Goal: Task Accomplishment & Management: Use online tool/utility

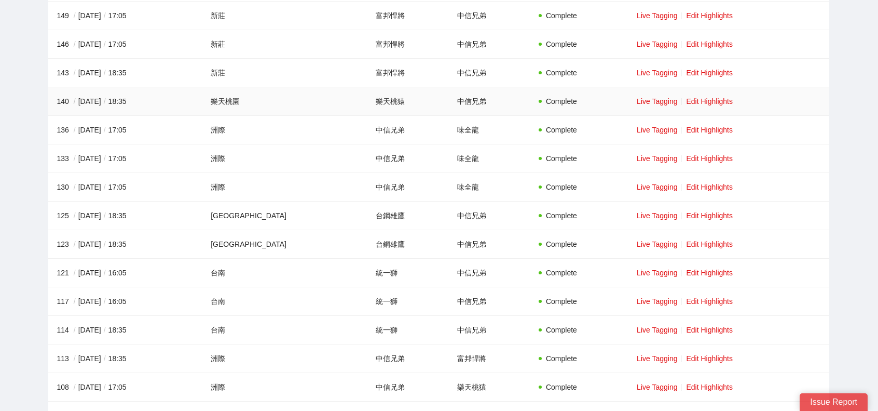
scroll to position [2284, 0]
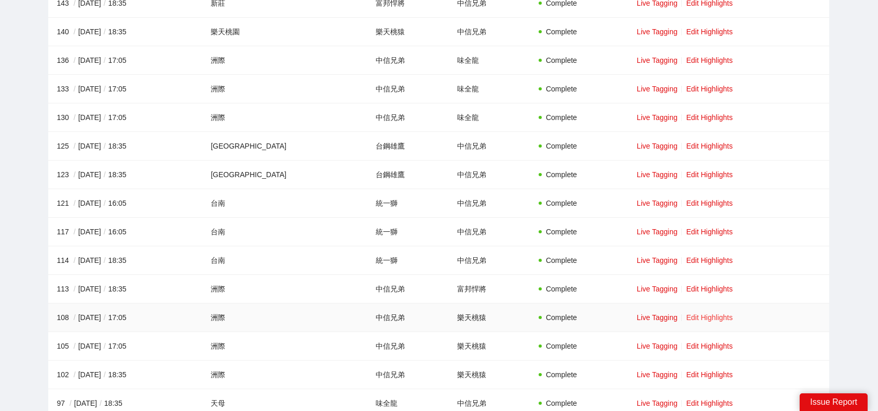
click at [711, 313] on link "Edit Highlights" at bounding box center [709, 317] width 47 height 8
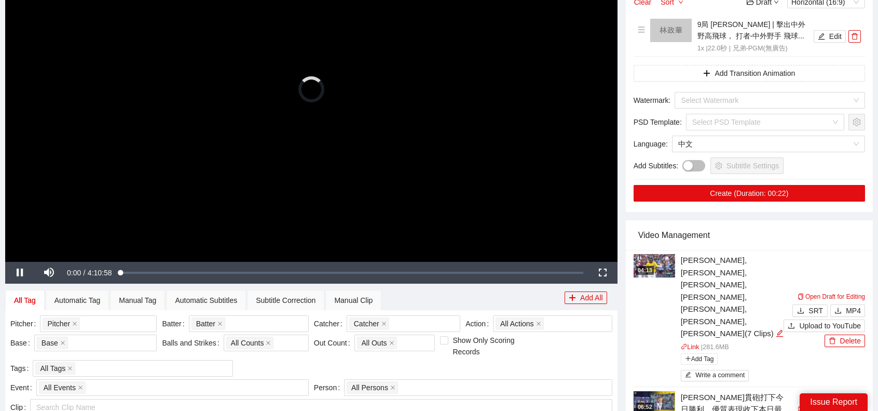
scroll to position [208, 0]
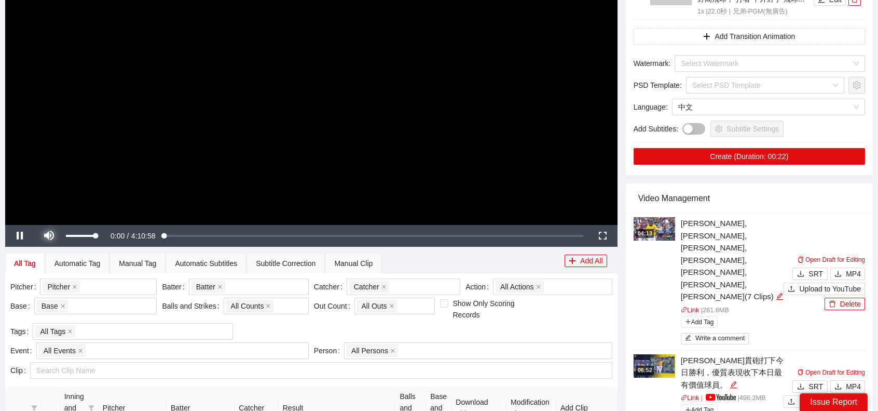
click at [53, 236] on span "Video Player" at bounding box center [48, 236] width 29 height 0
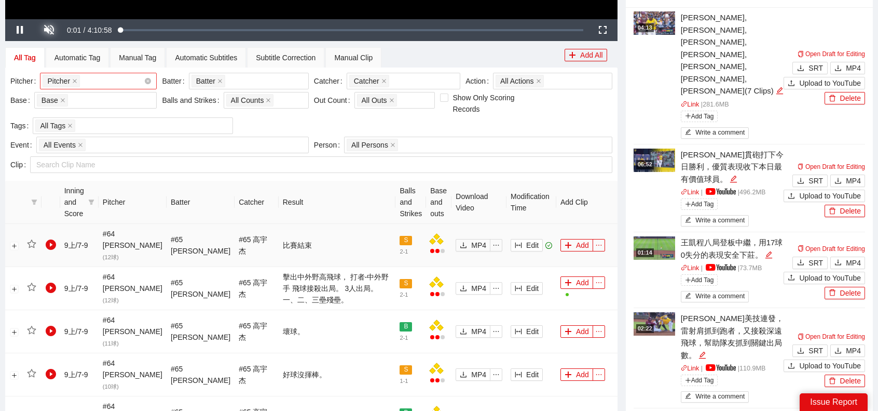
scroll to position [363, 0]
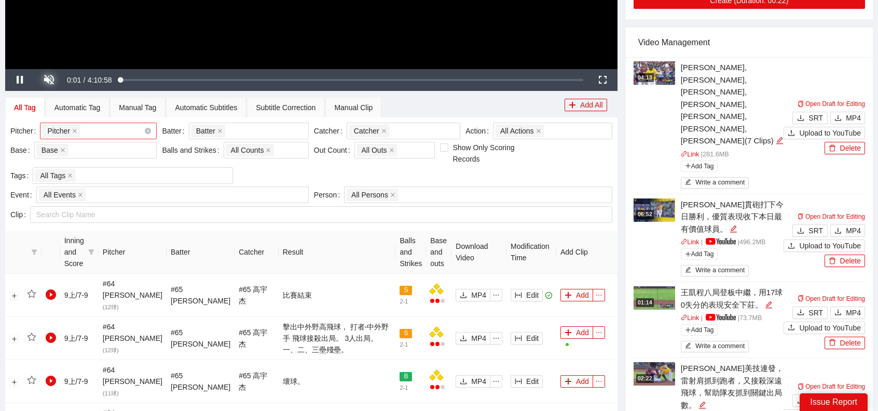
click at [108, 129] on div "Pitcher + 0 ..." at bounding box center [93, 131] width 101 height 15
click at [241, 125] on div "Batter + 0 ..." at bounding box center [244, 131] width 104 height 15
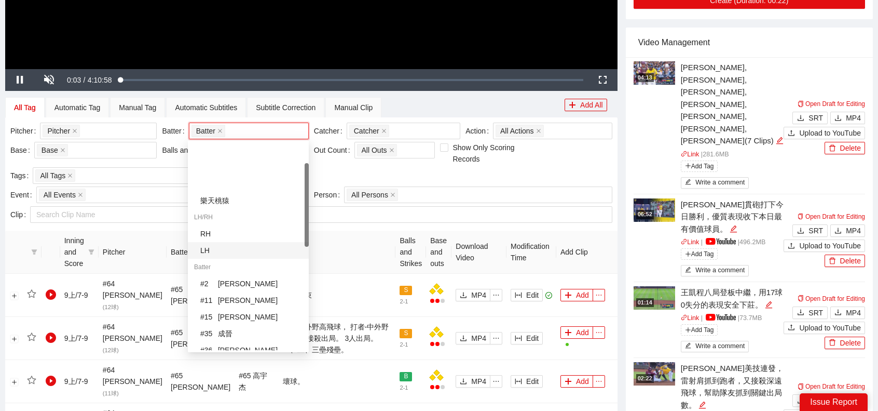
scroll to position [52, 0]
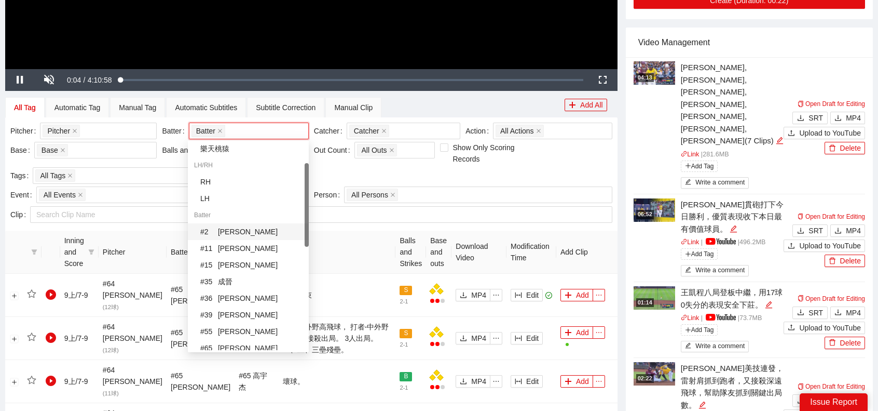
click at [234, 228] on div "# 2 [PERSON_NAME]" at bounding box center [251, 231] width 102 height 11
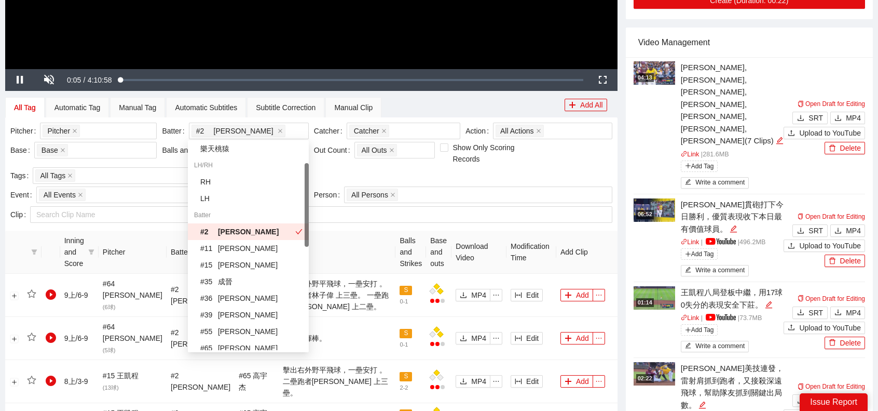
click at [355, 241] on th "Result" at bounding box center [337, 251] width 117 height 43
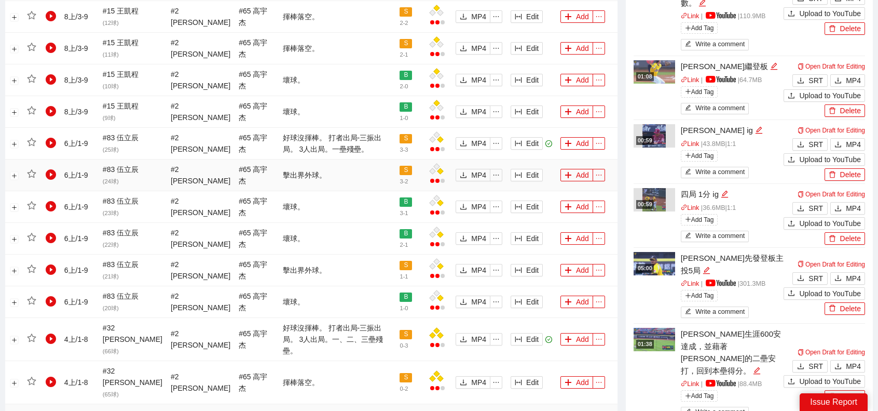
scroll to position [882, 0]
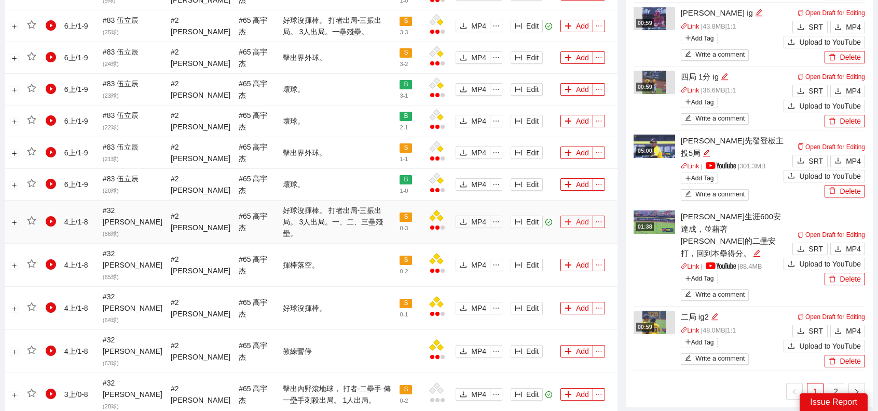
click at [577, 215] on button "Add" at bounding box center [577, 221] width 33 height 12
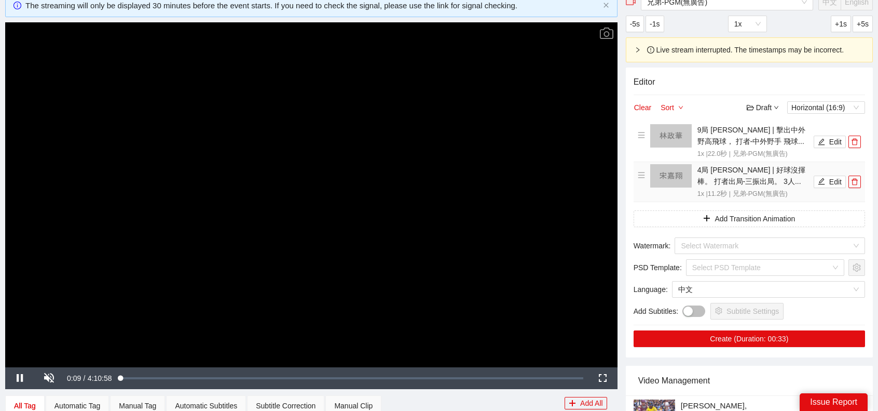
scroll to position [0, 0]
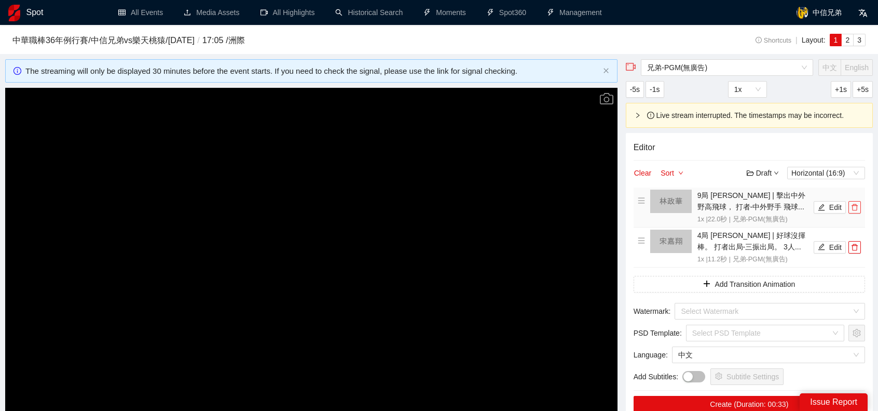
click at [853, 205] on icon "delete" at bounding box center [855, 207] width 6 height 7
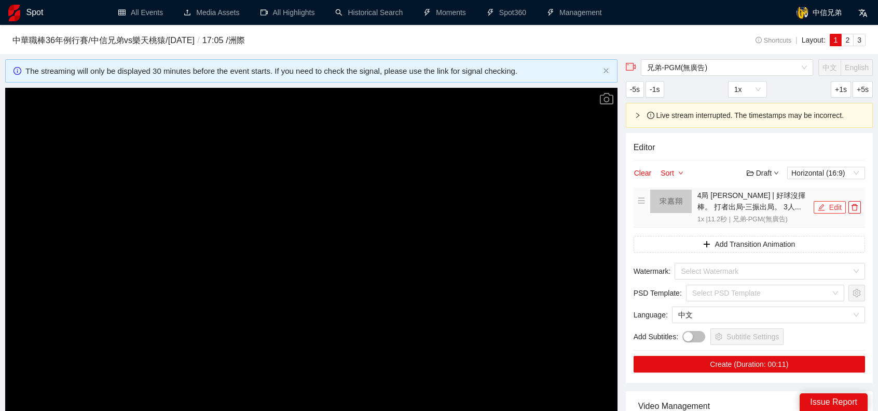
click at [838, 201] on button "Edit" at bounding box center [830, 207] width 32 height 12
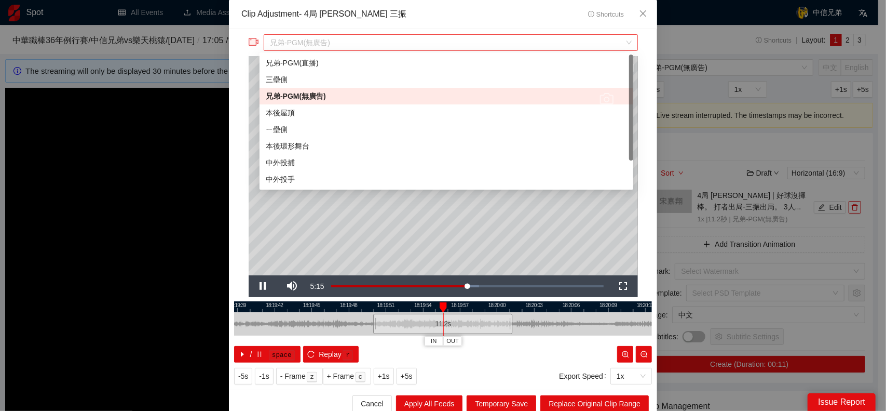
click at [384, 43] on span "兄弟-PGM(無廣告)" at bounding box center [450, 43] width 361 height 16
click at [298, 129] on div "ㄧ壘側" at bounding box center [446, 129] width 361 height 11
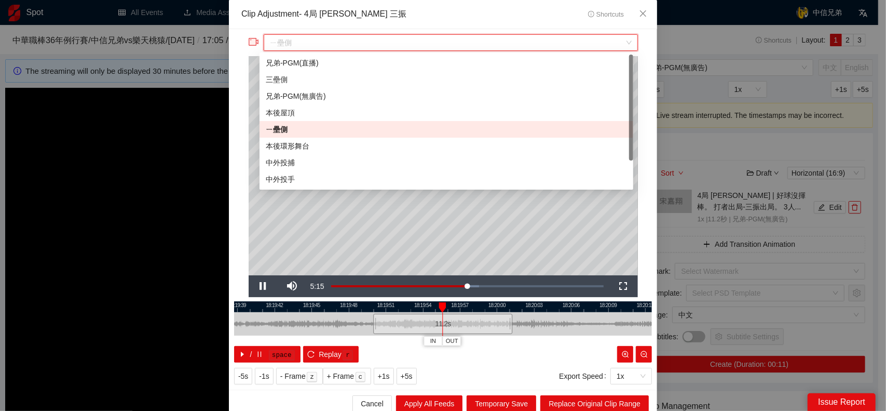
click at [376, 49] on span "ㄧ壘側" at bounding box center [450, 43] width 361 height 16
click at [297, 182] on div "中外投手" at bounding box center [446, 178] width 361 height 11
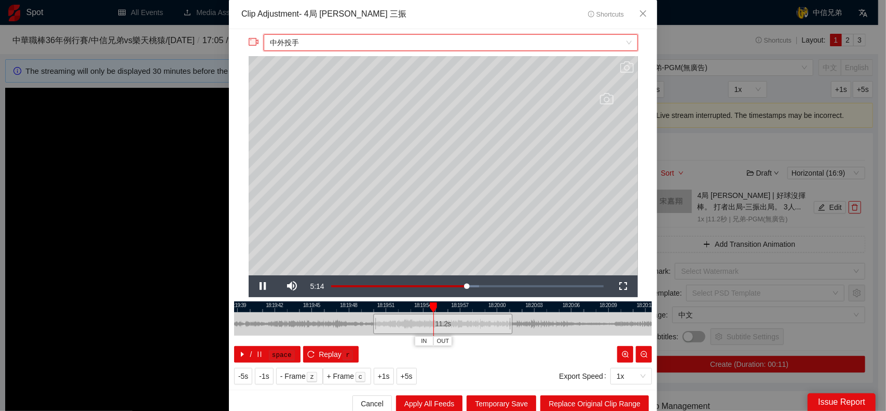
click at [414, 37] on span "中外投手" at bounding box center [450, 43] width 361 height 16
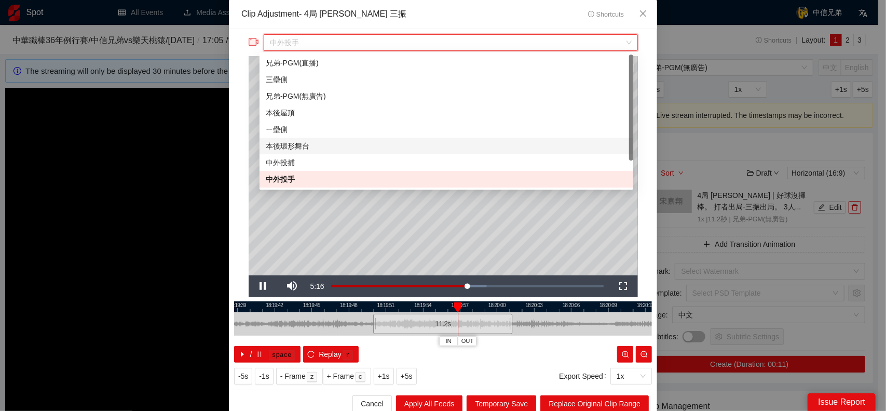
click at [300, 146] on div "本後環形舞台" at bounding box center [446, 145] width 361 height 11
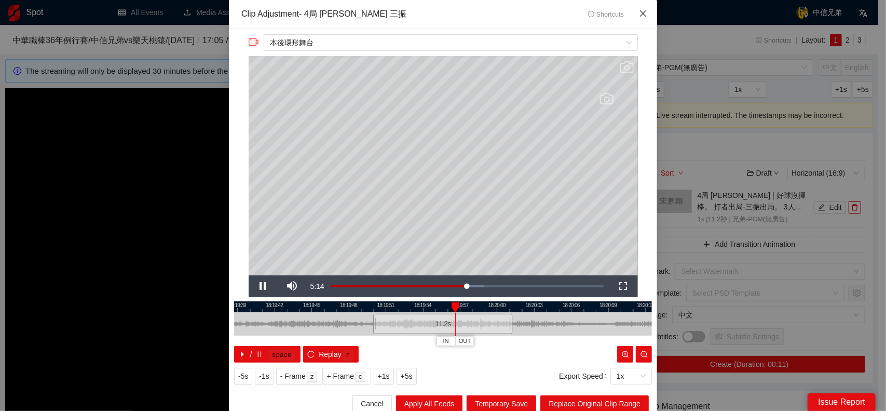
click at [639, 11] on icon "close" at bounding box center [643, 13] width 8 height 8
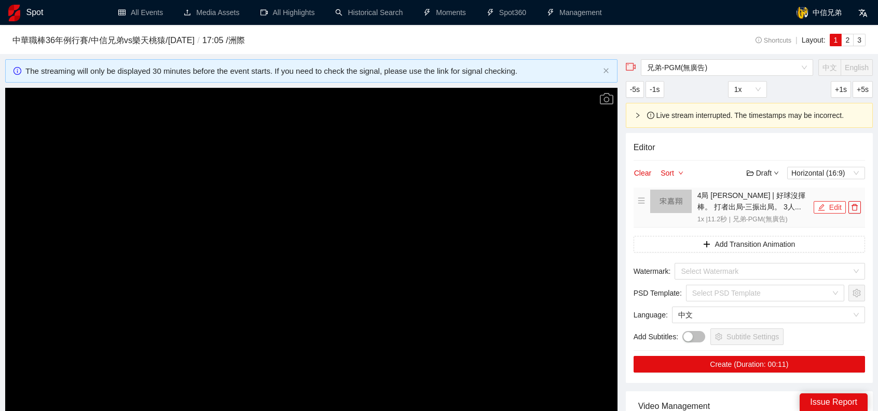
click at [825, 206] on icon "edit" at bounding box center [821, 206] width 7 height 7
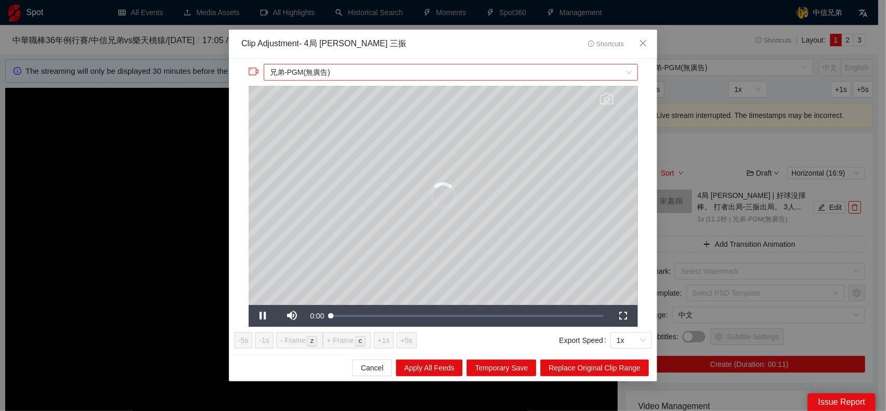
click at [354, 67] on span "兄弟-PGM(無廣告)" at bounding box center [450, 72] width 361 height 16
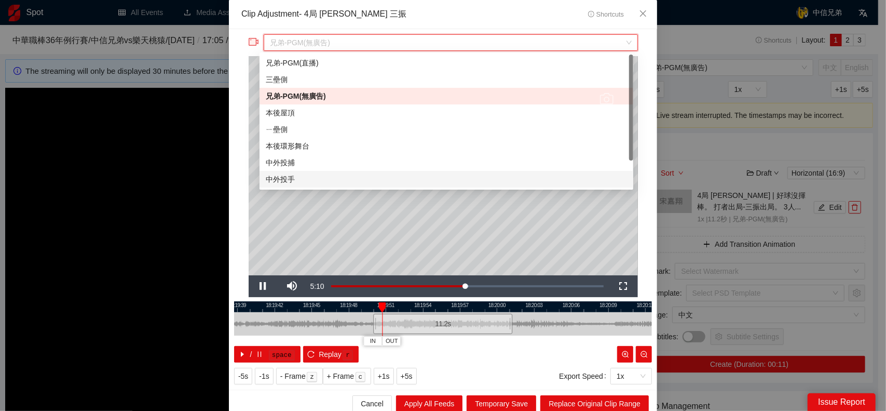
click at [293, 179] on div "中外投手" at bounding box center [446, 178] width 361 height 11
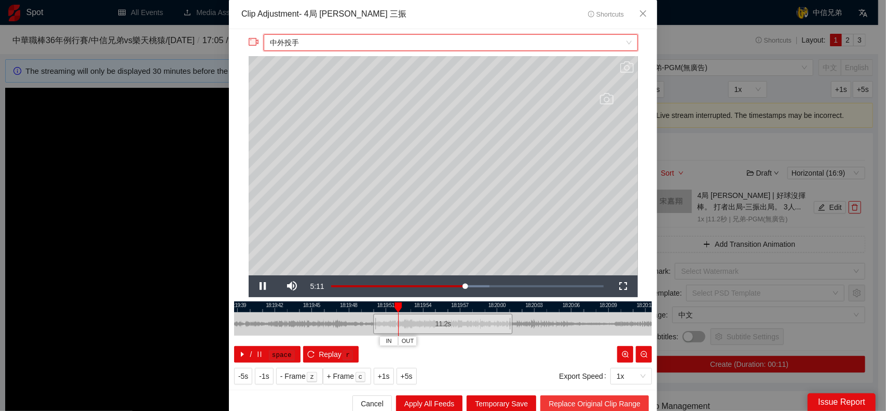
click at [584, 398] on span "Replace Original Clip Range" at bounding box center [595, 403] width 92 height 11
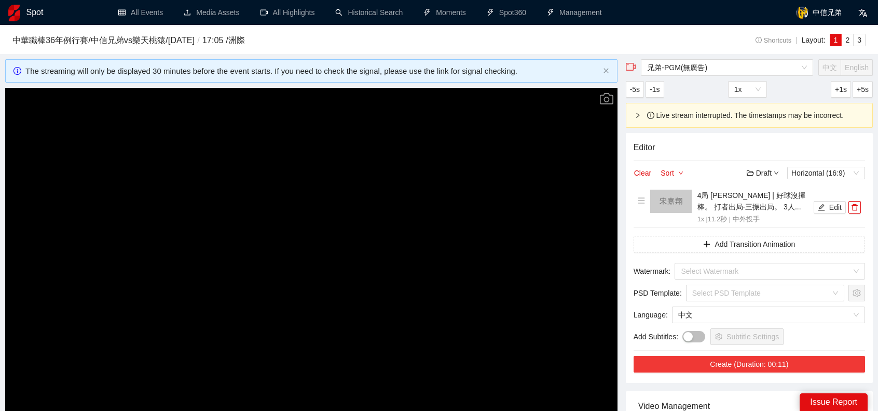
click at [814, 360] on button "Create (Duration: 00:11)" at bounding box center [750, 364] width 232 height 17
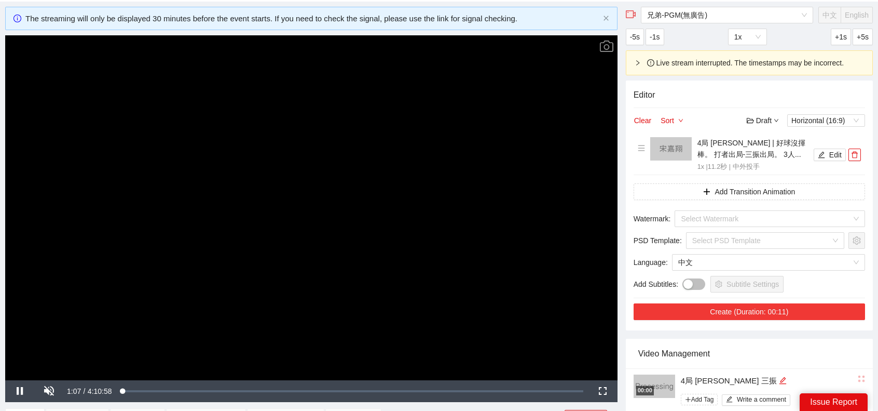
scroll to position [104, 0]
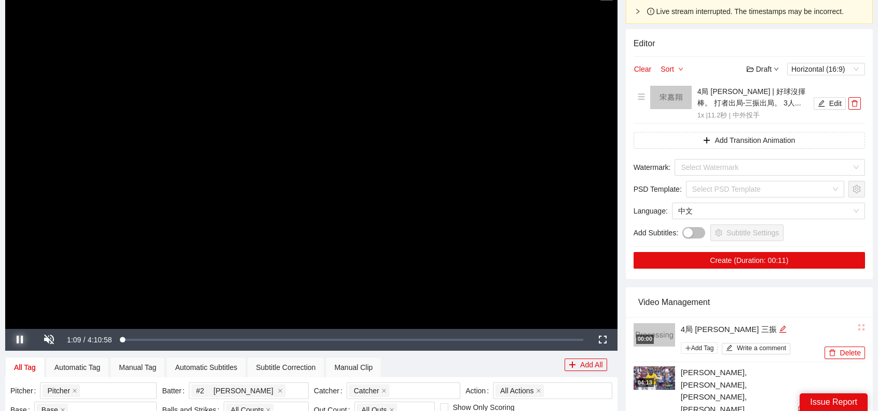
click at [18, 339] on span "Video Player" at bounding box center [19, 339] width 29 height 0
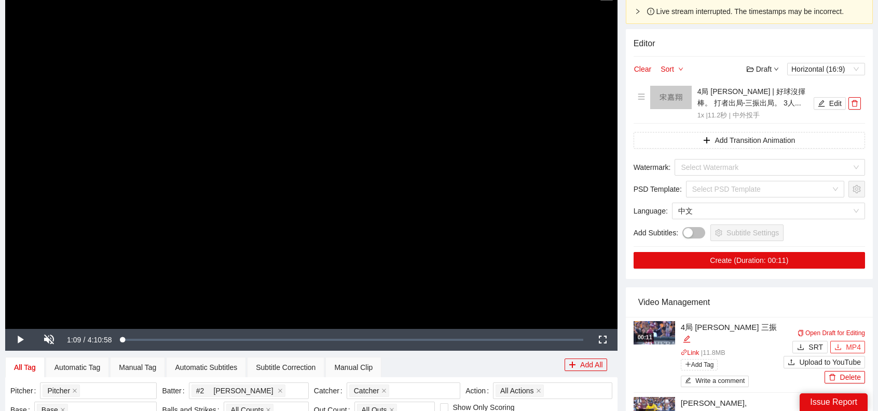
click at [847, 341] on span "MP4" at bounding box center [853, 346] width 15 height 11
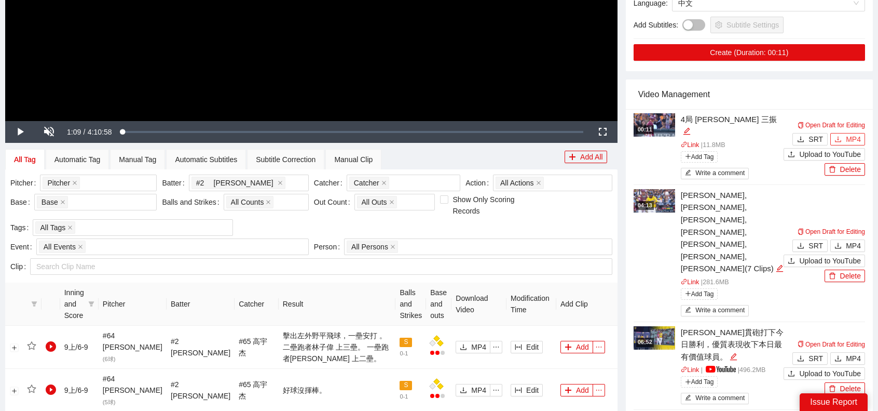
scroll to position [0, 0]
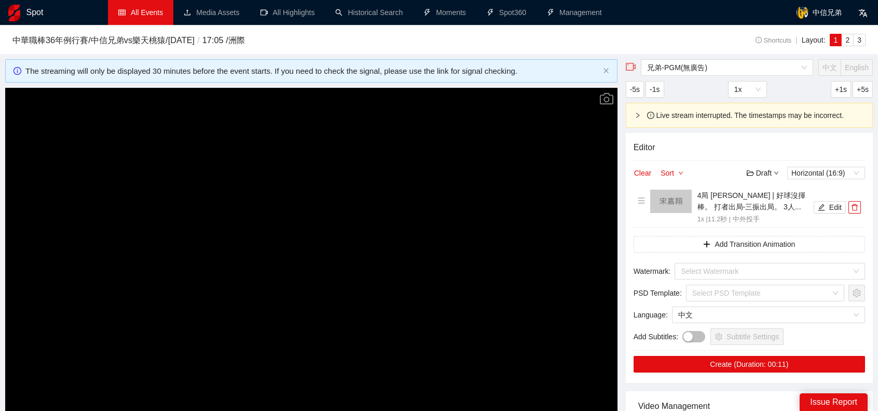
click at [148, 9] on link "All Events" at bounding box center [140, 12] width 45 height 8
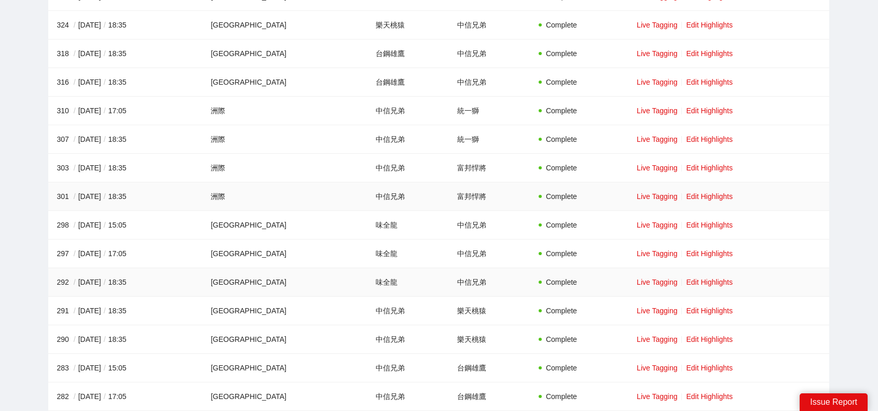
scroll to position [623, 0]
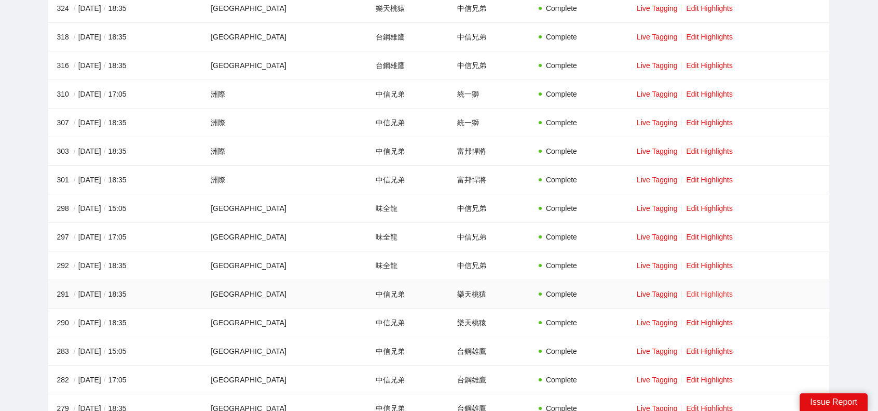
click at [706, 290] on link "Edit Highlights" at bounding box center [709, 294] width 47 height 8
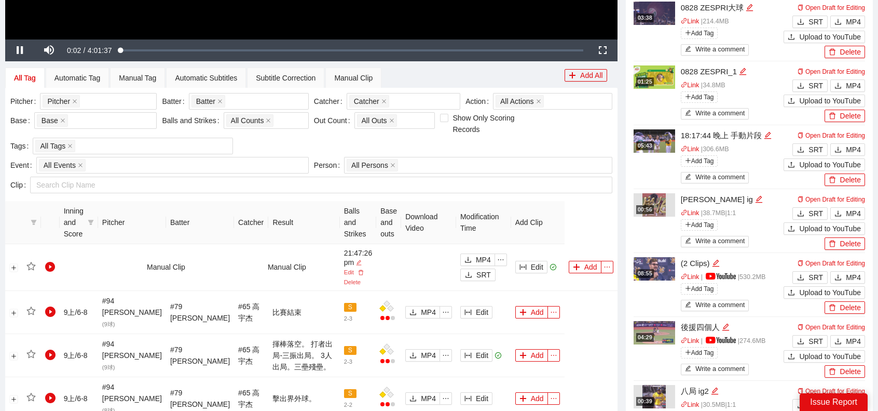
scroll to position [347, 0]
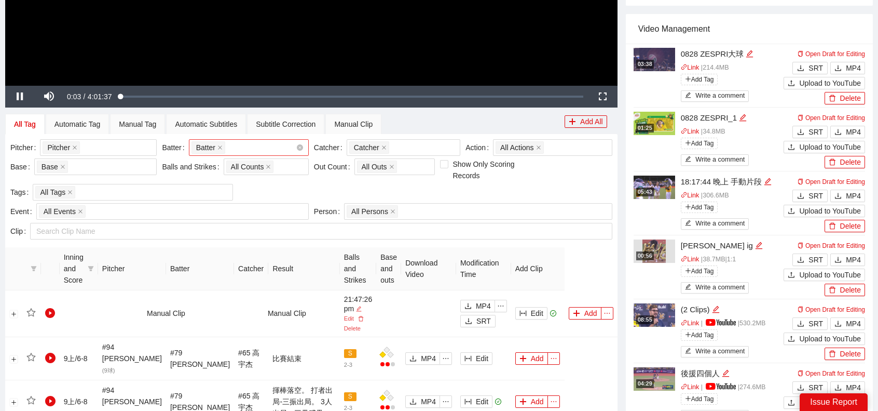
click at [256, 148] on div "Batter + 0 ..." at bounding box center [244, 147] width 104 height 15
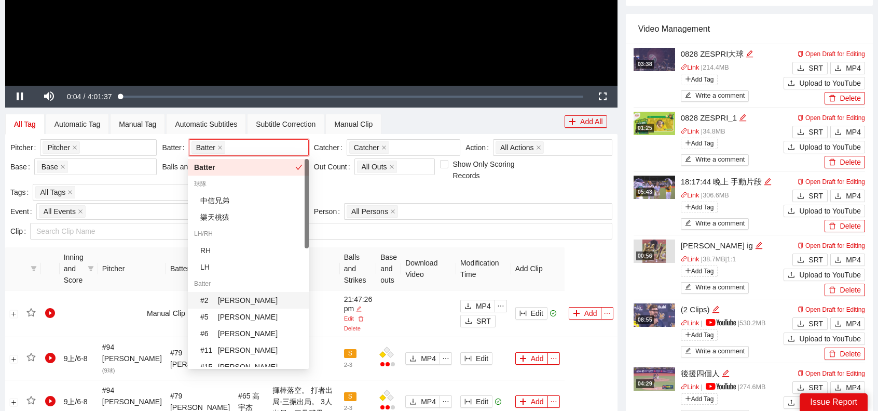
click at [236, 300] on div "# 2 [PERSON_NAME]" at bounding box center [251, 299] width 102 height 11
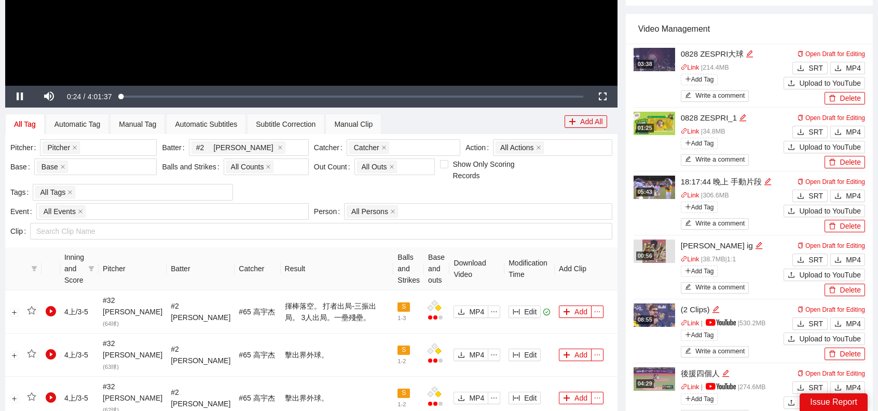
click at [481, 130] on div "All Tag Automatic Tag Manual Tag Automatic Subtitles Subtitle Correction Manual…" at bounding box center [285, 124] width 560 height 21
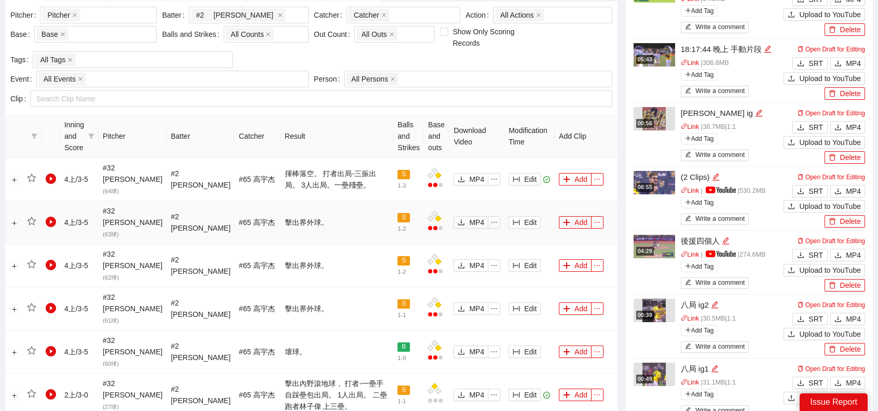
scroll to position [554, 0]
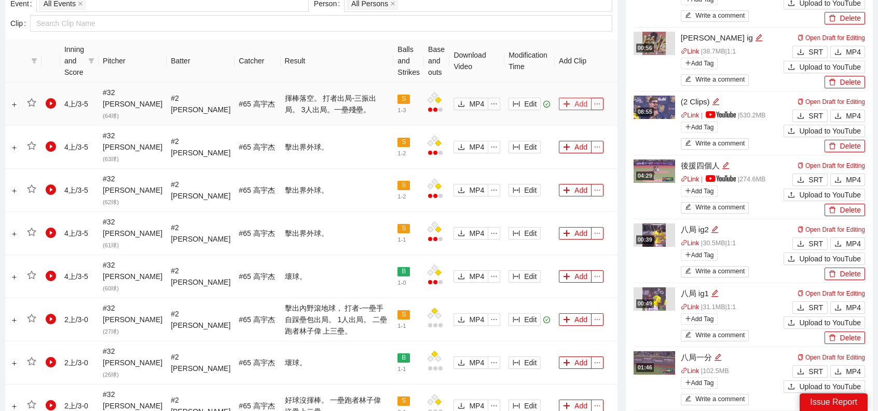
click at [578, 98] on button "Add" at bounding box center [575, 104] width 33 height 12
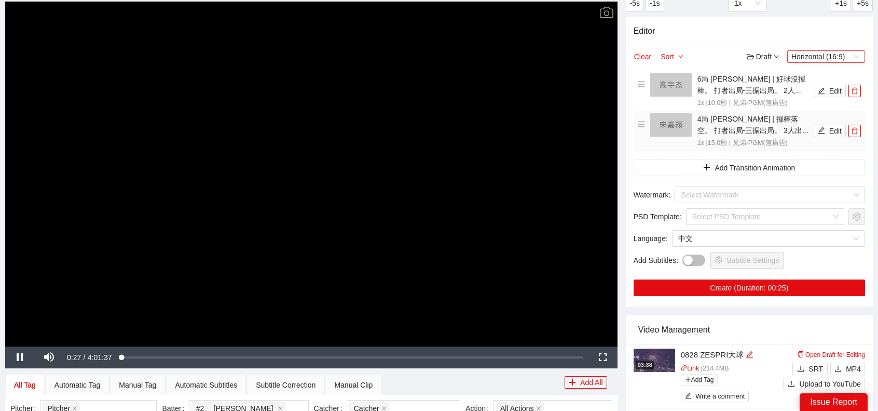
scroll to position [0, 0]
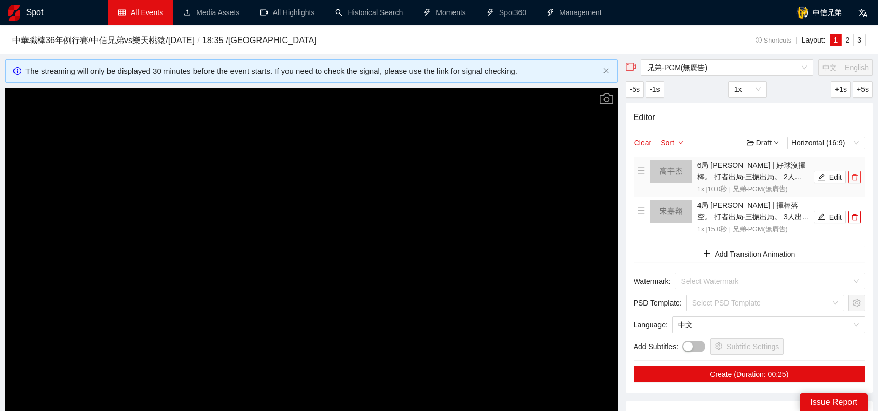
click at [854, 179] on icon "delete" at bounding box center [854, 176] width 7 height 7
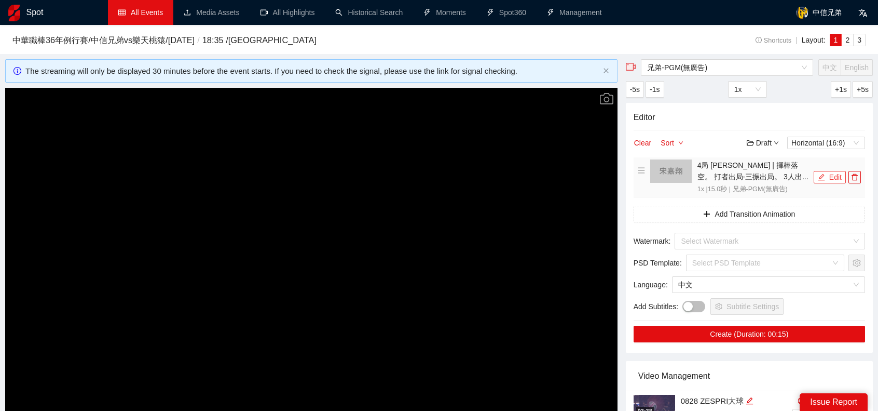
click at [828, 178] on button "Edit" at bounding box center [830, 177] width 32 height 12
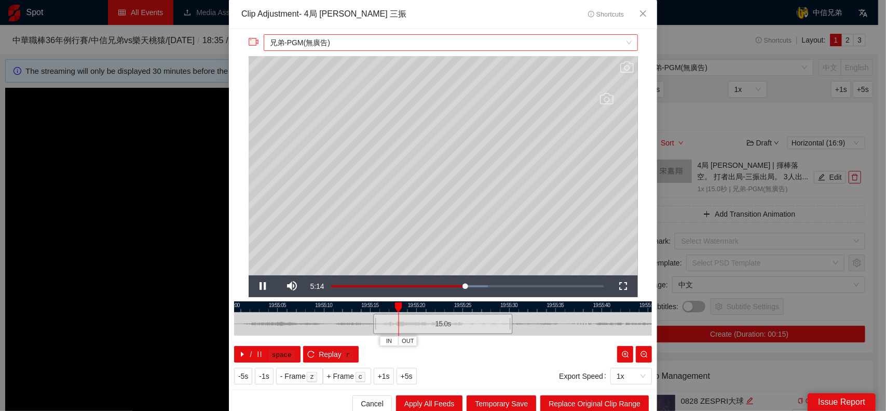
click at [371, 42] on span "兄弟-PGM(無廣告)" at bounding box center [450, 43] width 361 height 16
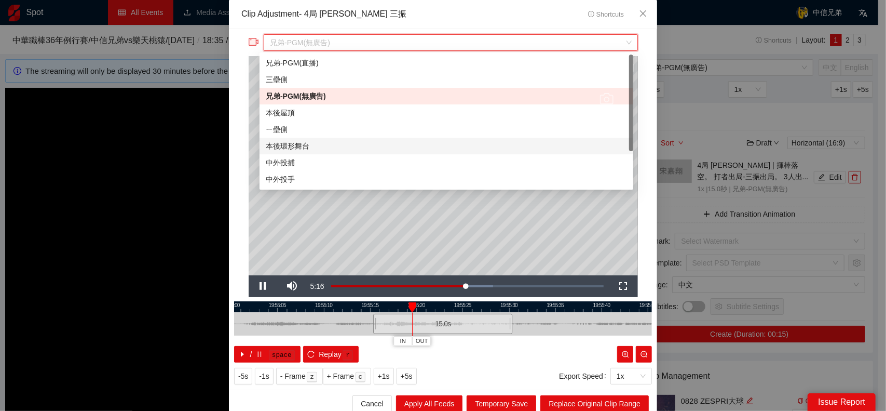
click at [314, 151] on div "本後環形舞台" at bounding box center [446, 145] width 361 height 11
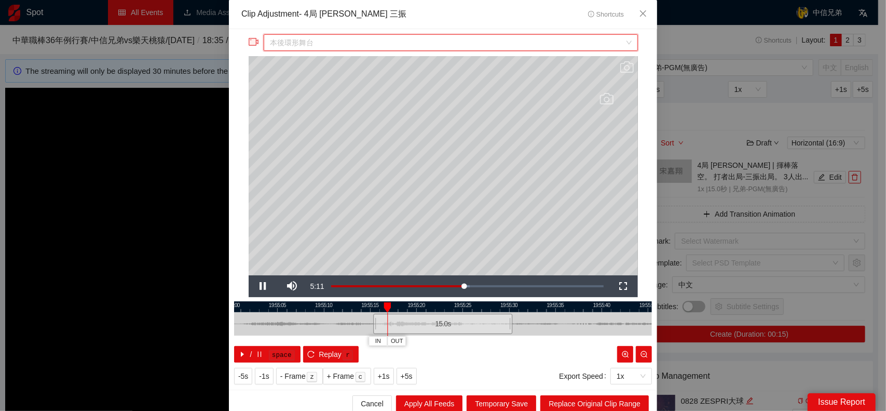
click at [401, 44] on span "本後環形舞台" at bounding box center [450, 43] width 361 height 16
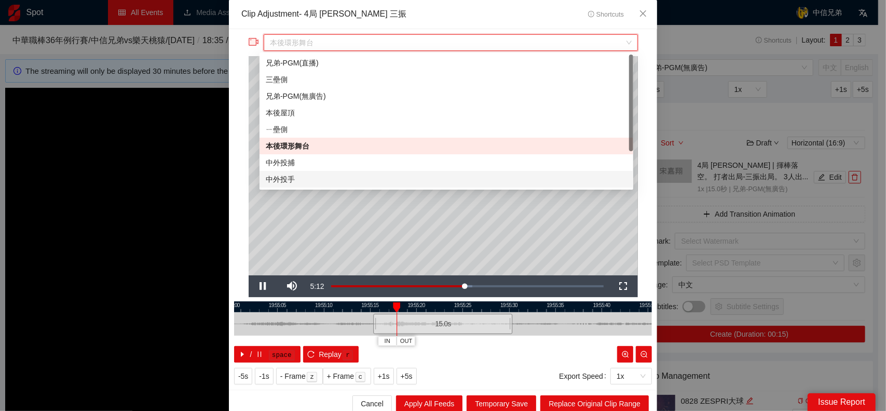
click at [303, 177] on div "中外投手" at bounding box center [446, 178] width 361 height 11
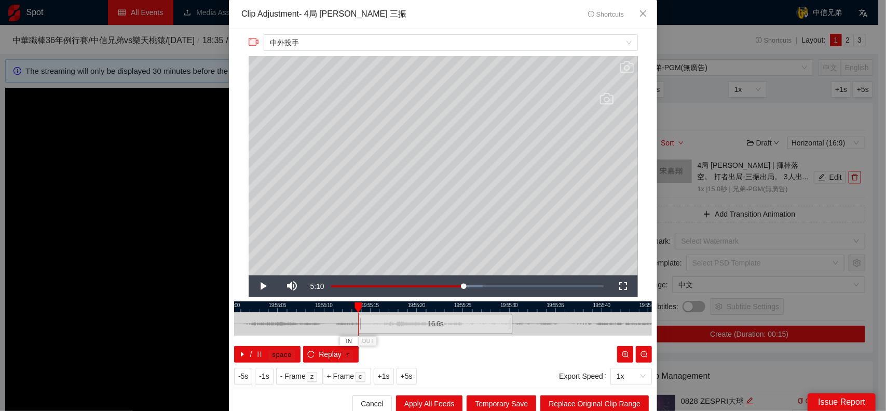
drag, startPoint x: 369, startPoint y: 323, endPoint x: 354, endPoint y: 324, distance: 15.1
click at [354, 324] on div "19:55:00 19:55:05 19:55:10 19:55:15 19:55:20 19:55:25 19:55:30 19:55:35 19:55:4…" at bounding box center [443, 331] width 418 height 61
click at [581, 402] on span "Replace Original Clip Range" at bounding box center [595, 403] width 92 height 11
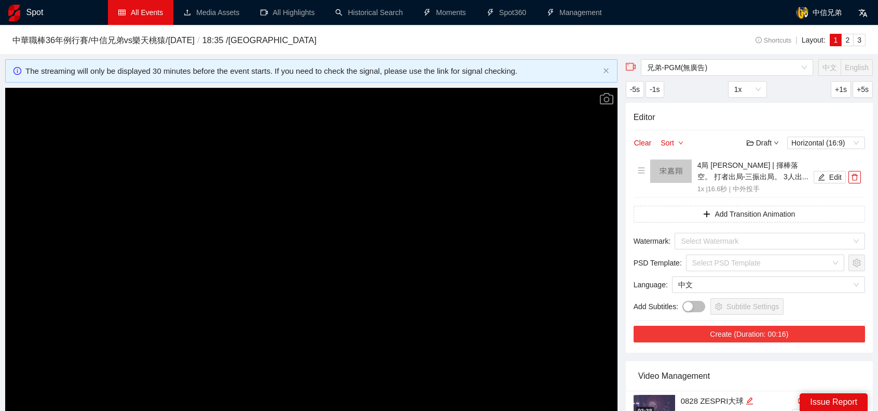
click at [750, 341] on button "Create (Duration: 00:16)" at bounding box center [750, 333] width 232 height 17
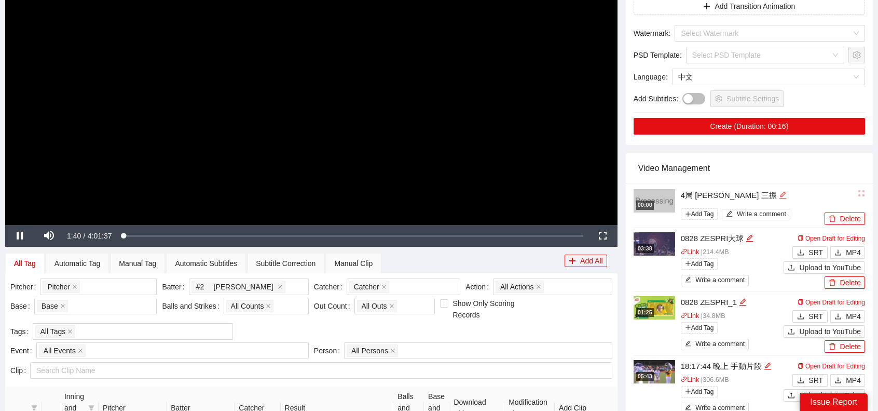
click at [779, 195] on icon "edit" at bounding box center [783, 195] width 8 height 8
type textarea "*********"
type textarea "**********"
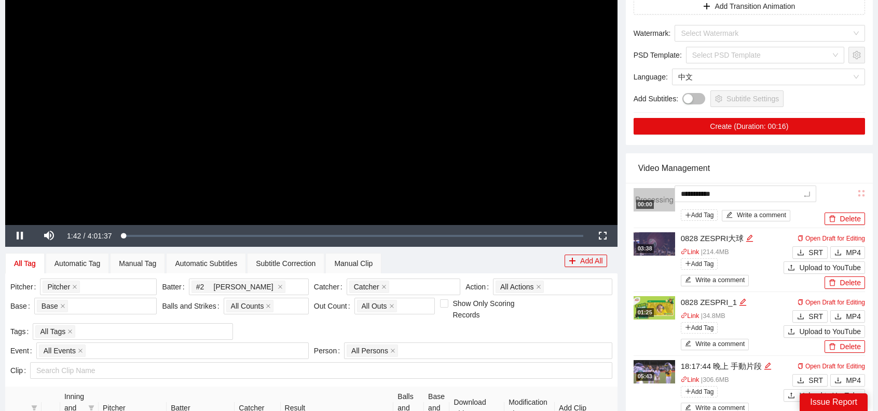
type textarea "*********"
type textarea "**********"
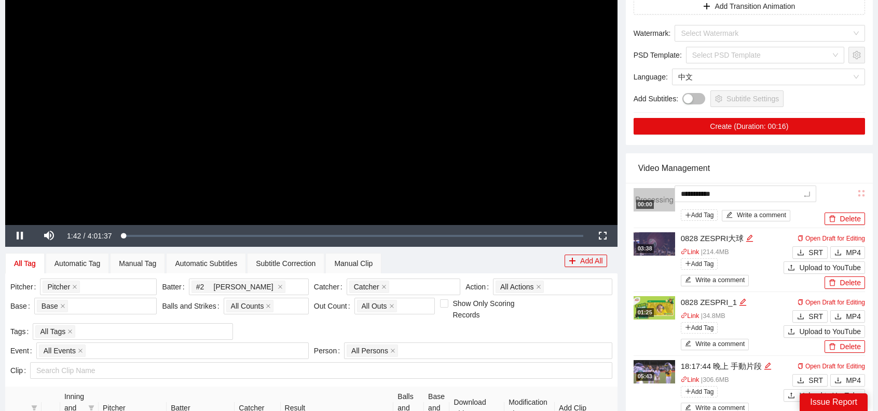
type textarea "**********"
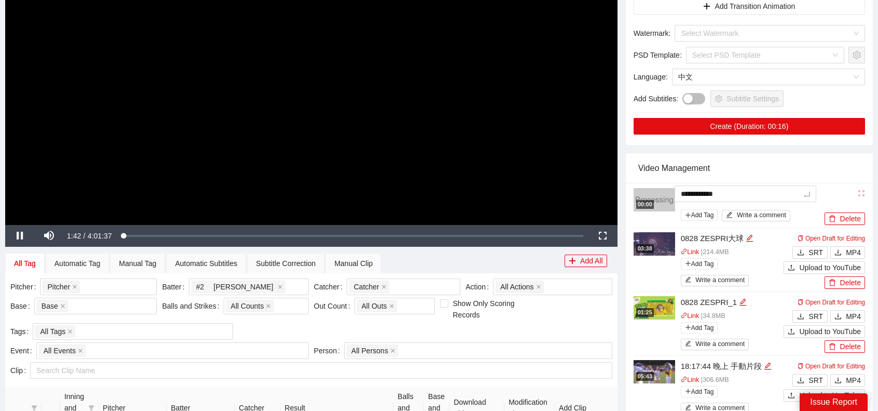
type textarea "**********"
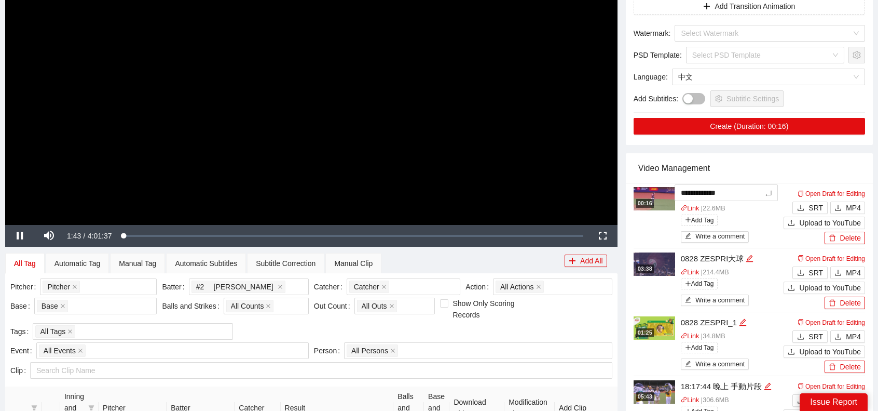
type textarea "**********"
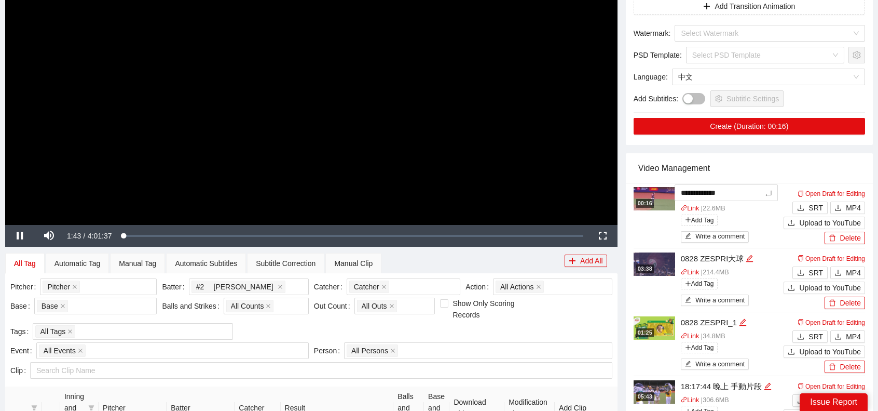
type textarea "**********"
click at [755, 161] on div "Video Management" at bounding box center [749, 168] width 222 height 30
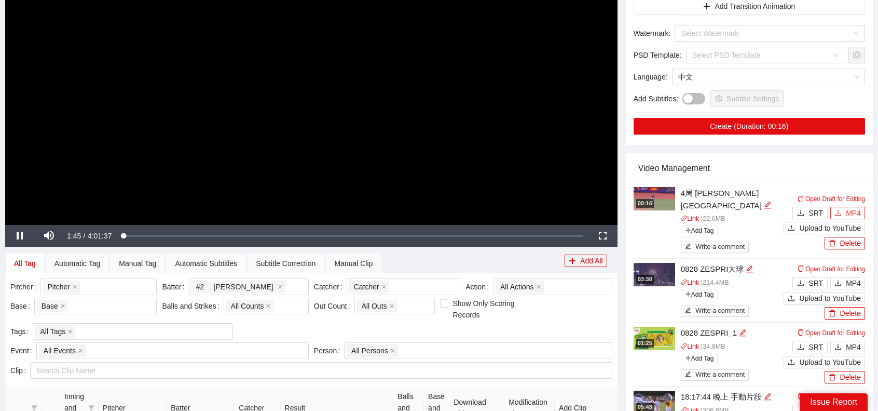
click at [861, 208] on span "MP4" at bounding box center [853, 212] width 15 height 11
click at [392, 119] on video "Video Player" at bounding box center [311, 52] width 613 height 345
